Goal: Transaction & Acquisition: Purchase product/service

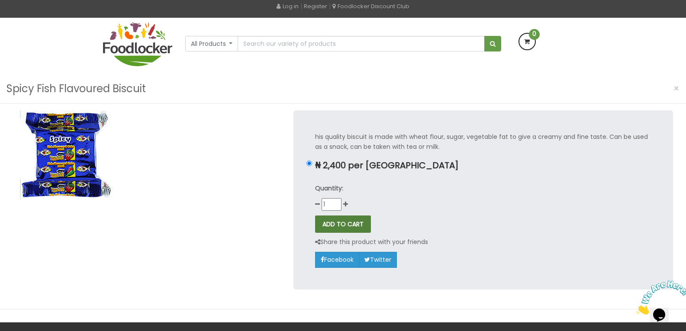
click at [343, 225] on button "ADD TO CART" at bounding box center [343, 224] width 56 height 17
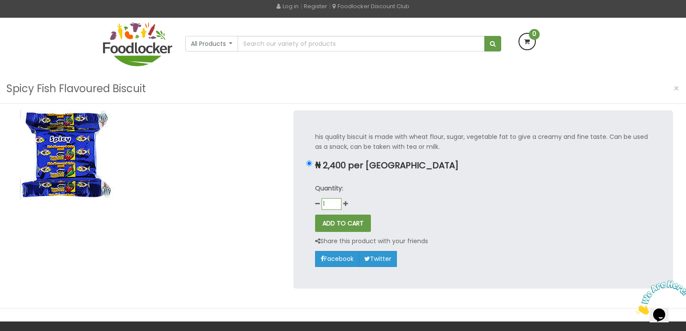
click at [336, 201] on input "1" at bounding box center [332, 204] width 20 height 12
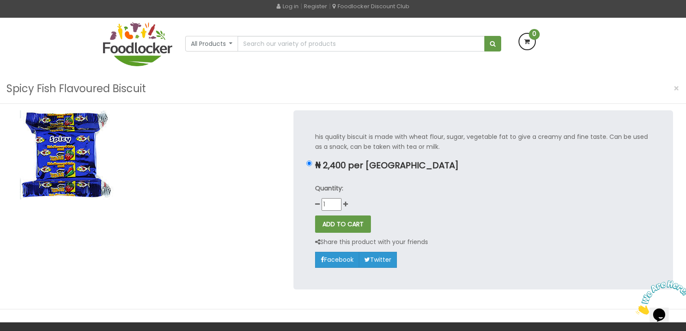
click at [292, 241] on div "his quality biscuit is made with wheat flour, sugar, vegetable fat to give a cr…" at bounding box center [483, 206] width 393 height 192
click at [339, 223] on button "ADD TO CART" at bounding box center [343, 224] width 56 height 17
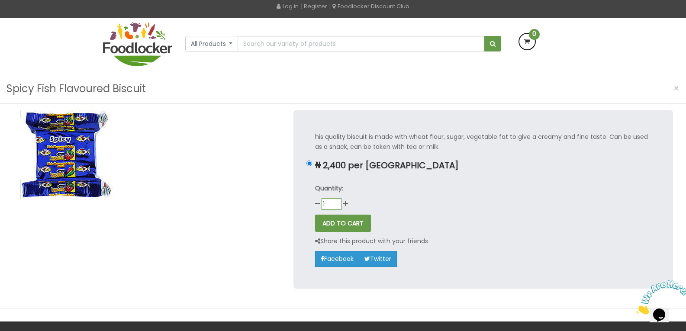
click at [336, 202] on input "1" at bounding box center [332, 204] width 20 height 12
click at [339, 199] on input "1" at bounding box center [332, 204] width 20 height 12
click at [337, 199] on input "1" at bounding box center [332, 204] width 20 height 12
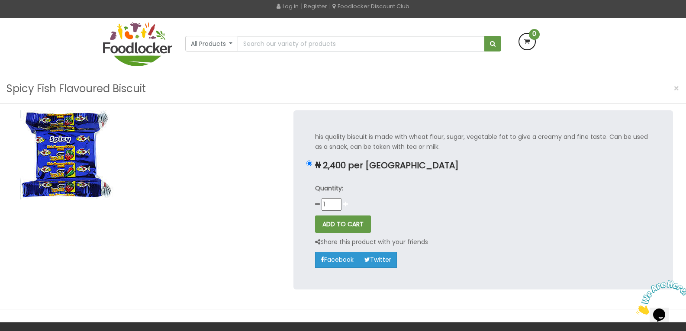
click at [346, 203] on icon at bounding box center [345, 204] width 5 height 6
type input "2"
click at [338, 225] on button "ADD TO CART" at bounding box center [343, 224] width 56 height 17
click at [304, 184] on div "his quality biscuit is made with wheat flour, sugar, vegetable fat to give a cr…" at bounding box center [484, 199] width 380 height 179
